Goal: Use online tool/utility: Utilize a website feature to perform a specific function

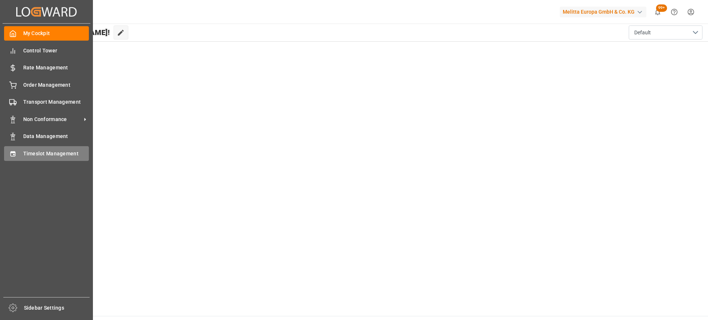
click at [17, 153] on div "Timeslot Management Timeslot Management" at bounding box center [46, 153] width 85 height 14
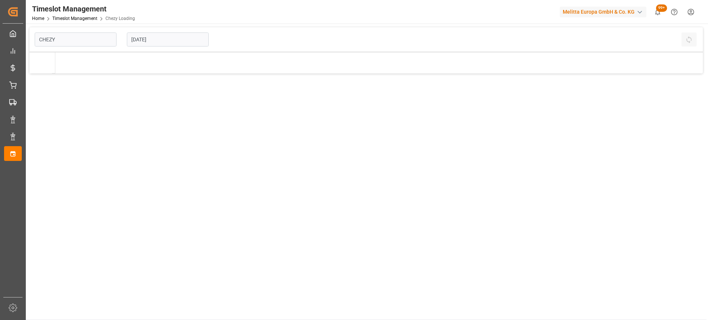
type input "Chezy Loading"
